Goal: Transaction & Acquisition: Purchase product/service

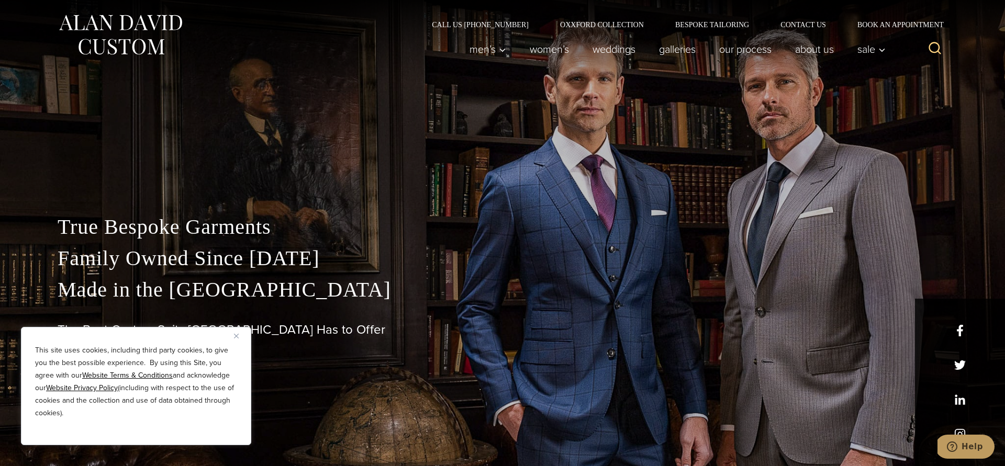
click at [236, 336] on img "Close" at bounding box center [236, 336] width 5 height 5
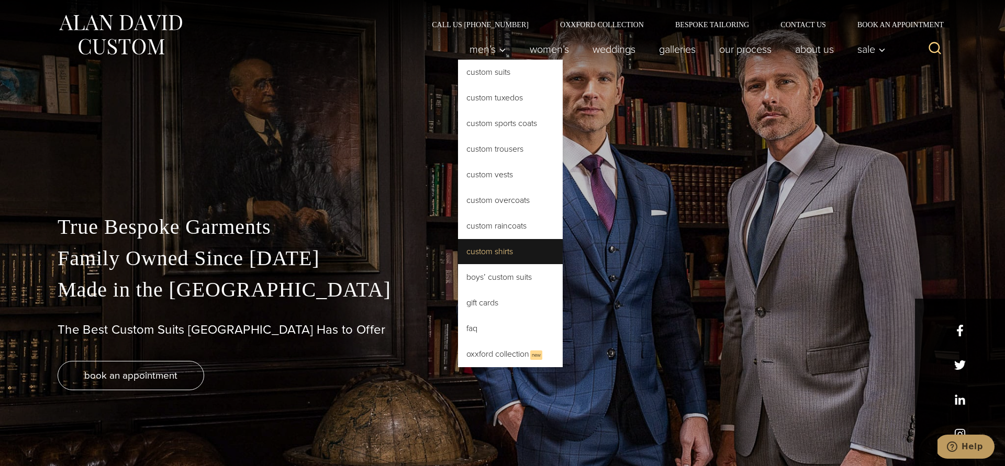
click at [504, 249] on link "Custom Shirts" at bounding box center [510, 251] width 105 height 25
